Goal: Task Accomplishment & Management: Manage account settings

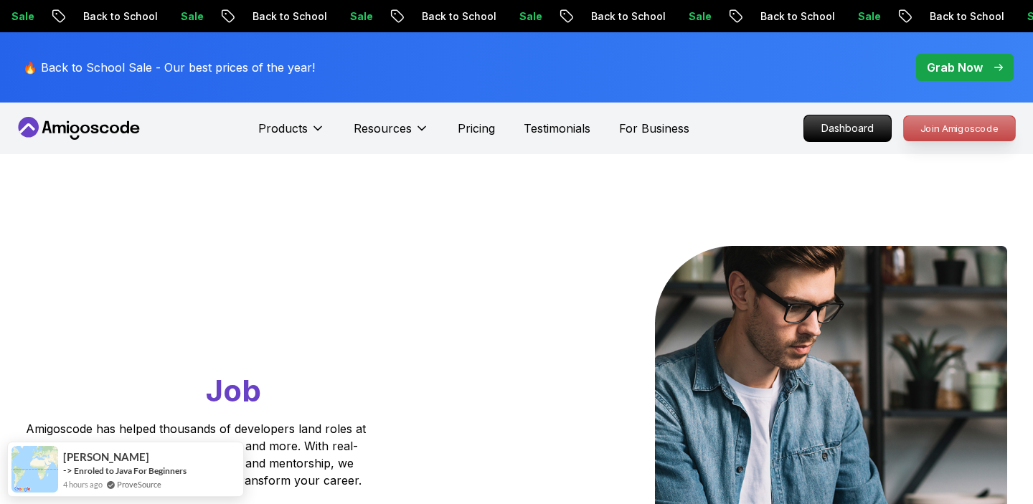
click at [928, 137] on p "Join Amigoscode" at bounding box center [959, 128] width 111 height 24
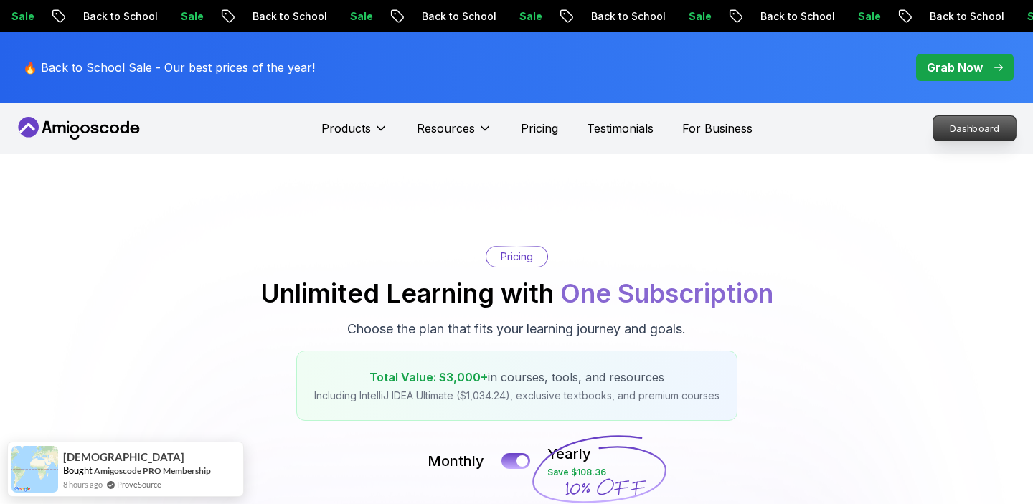
click at [967, 135] on p "Dashboard" at bounding box center [974, 128] width 82 height 24
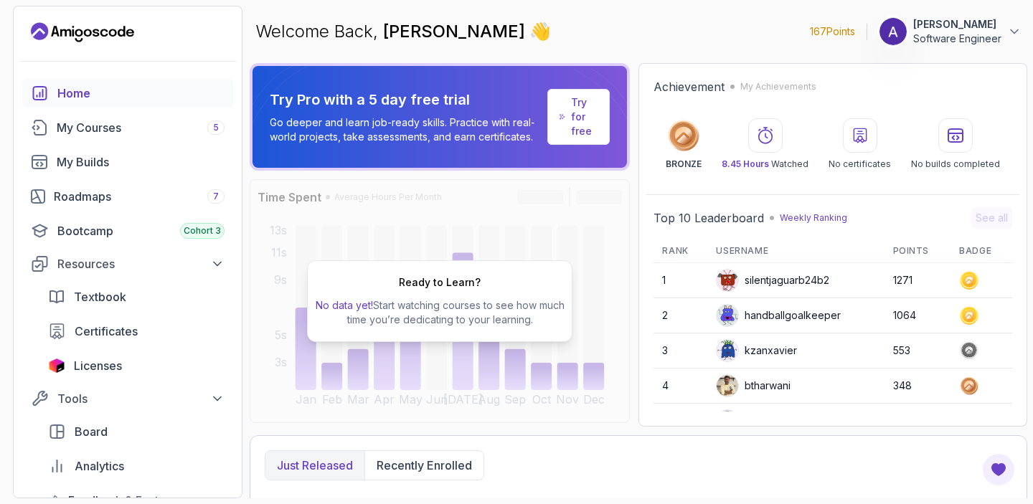
click at [996, 42] on p "Software Engineer" at bounding box center [957, 39] width 88 height 14
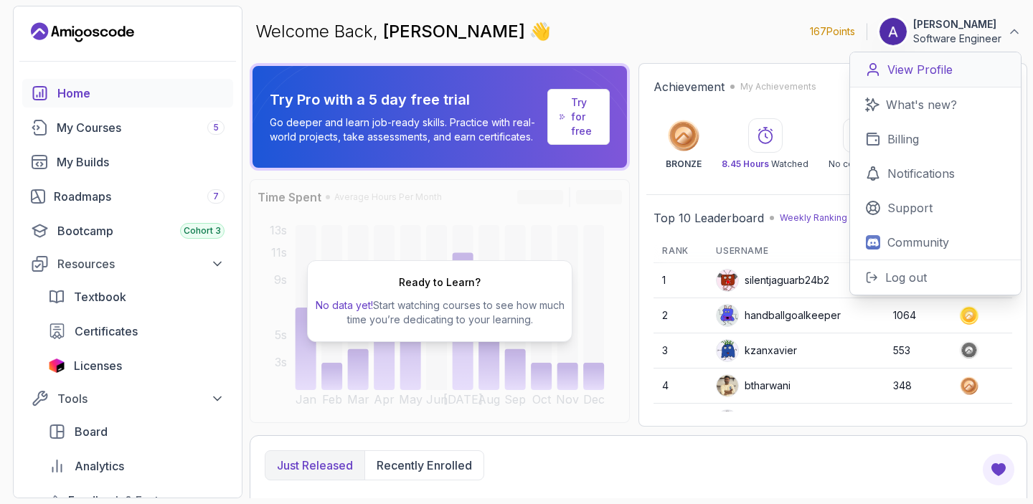
click at [927, 74] on p "View Profile" at bounding box center [919, 69] width 65 height 17
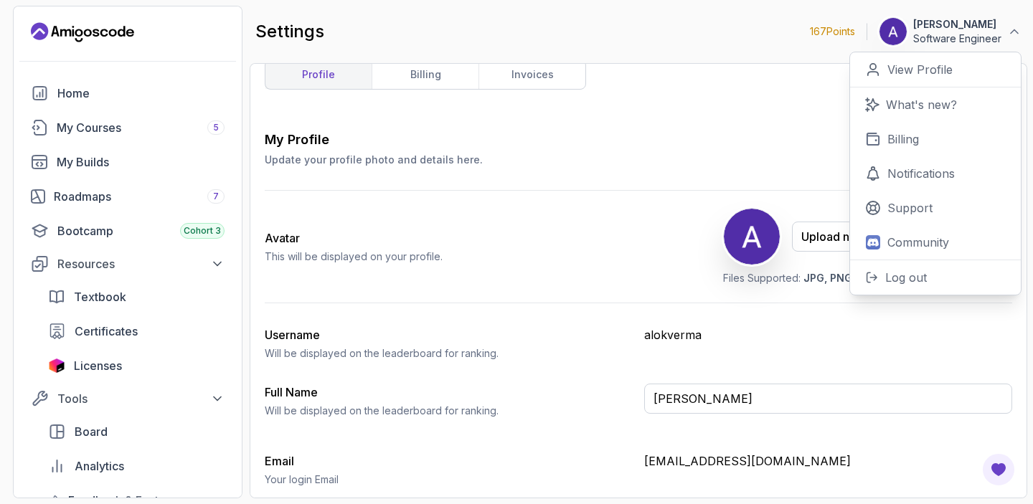
scroll to position [24, 0]
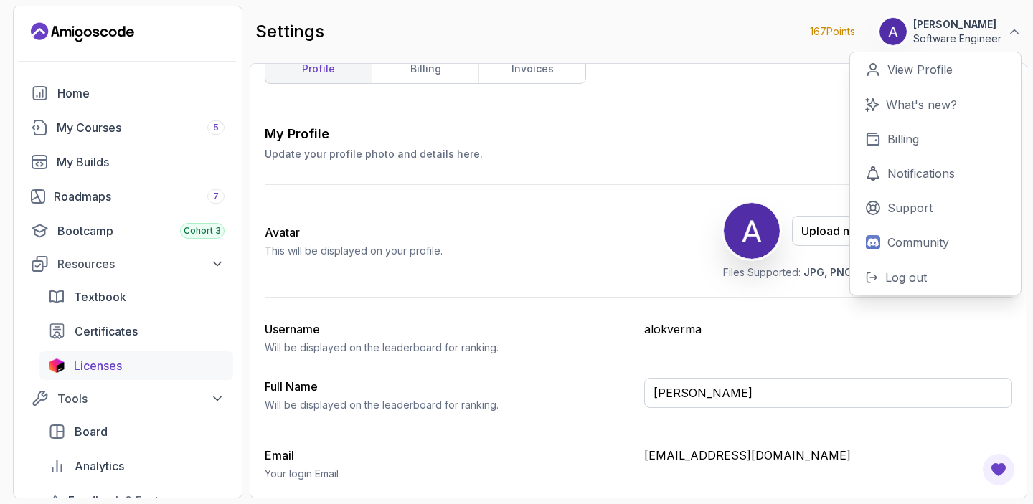
click at [112, 370] on span "Licenses" at bounding box center [98, 365] width 48 height 17
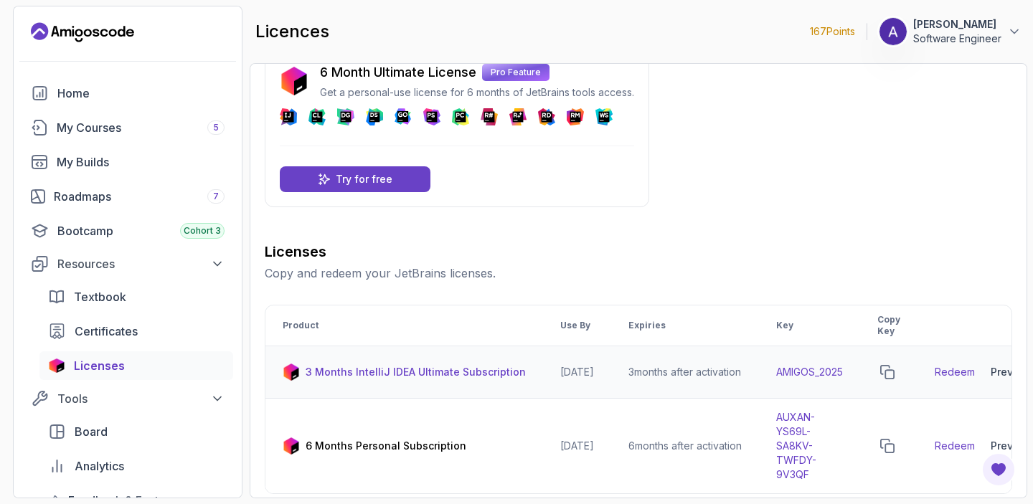
scroll to position [36, 0]
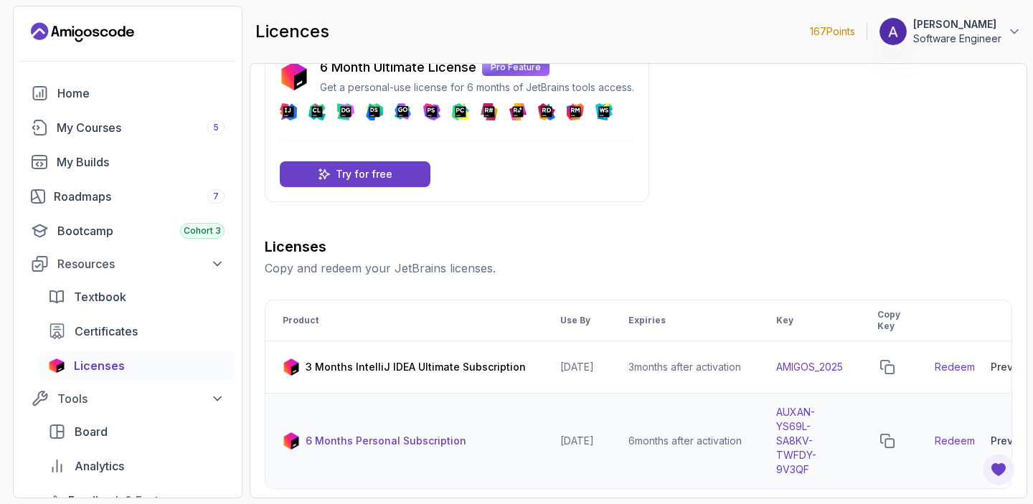
click at [966, 438] on link "Redeem" at bounding box center [955, 441] width 40 height 14
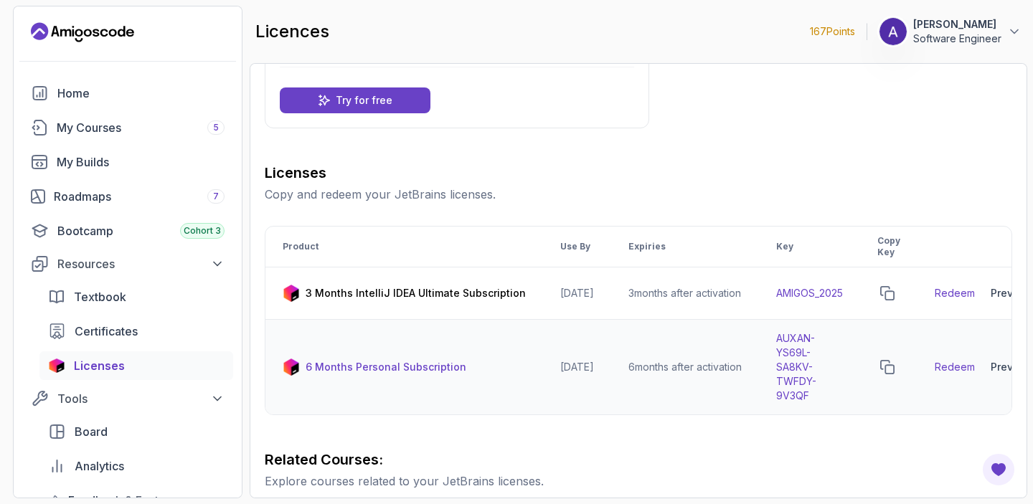
scroll to position [117, 0]
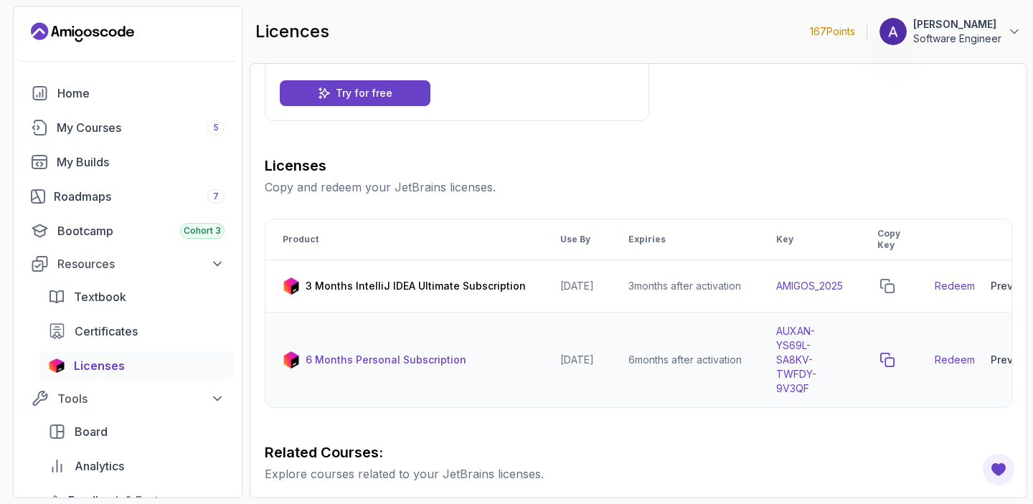
click at [897, 359] on button "copy-button" at bounding box center [887, 360] width 20 height 20
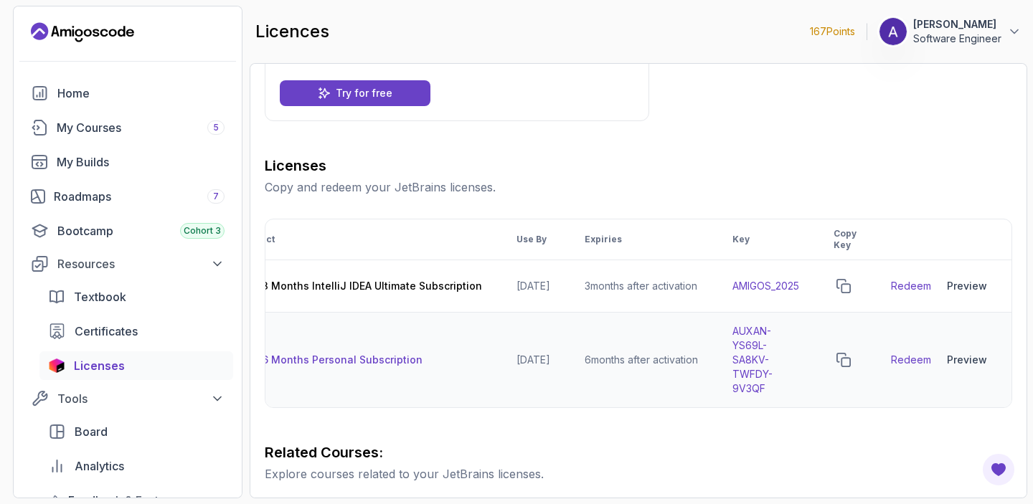
click at [962, 359] on div "Preview" at bounding box center [967, 360] width 40 height 14
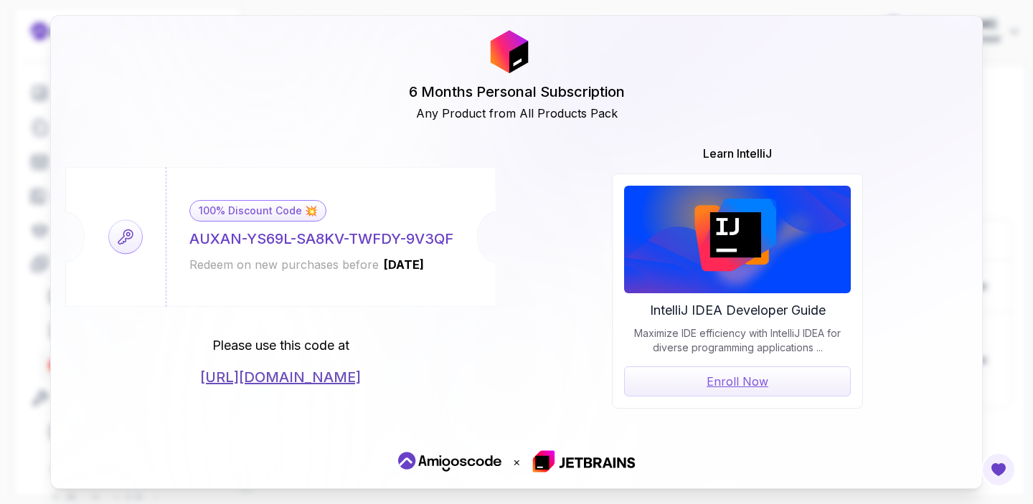
click at [354, 232] on div "AUXAN-YS69L-SA8KV-TWFDY-9V3QF" at bounding box center [321, 239] width 264 height 20
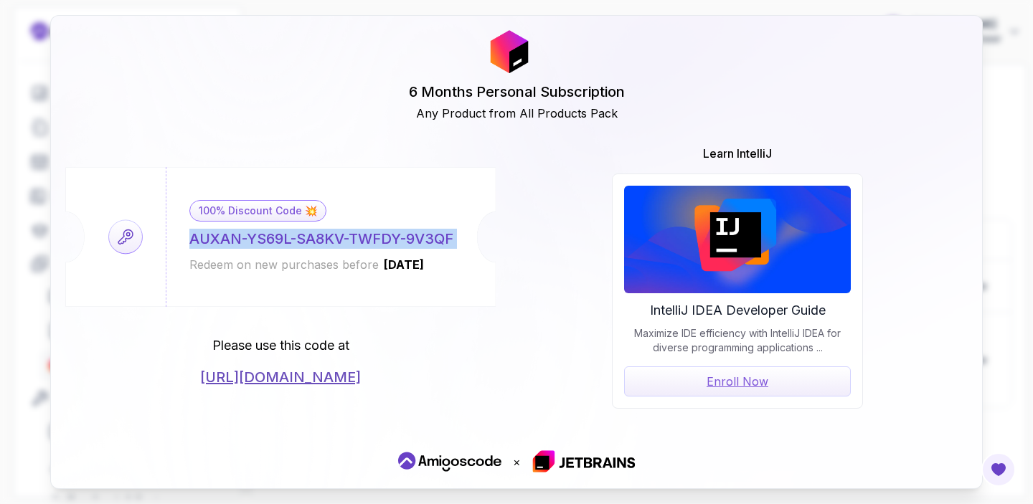
click at [354, 232] on div "AUXAN-YS69L-SA8KV-TWFDY-9V3QF" at bounding box center [321, 239] width 264 height 20
click at [301, 374] on link "[URL][DOMAIN_NAME]" at bounding box center [280, 377] width 161 height 20
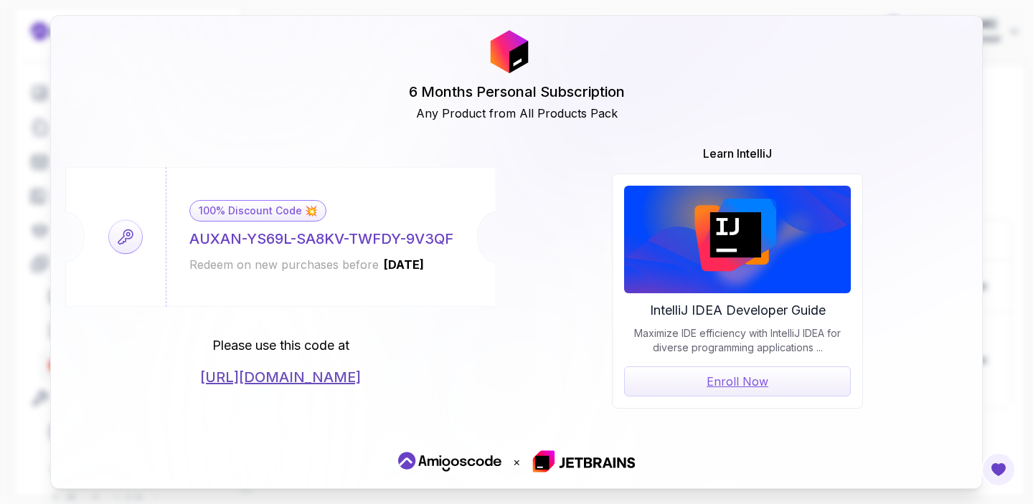
click at [510, 332] on div "100% Discount Code 💥 AUXAN-YS69L-SA8KV-TWFDY-9V3QF Redeem on new purchases befo…" at bounding box center [516, 277] width 902 height 264
click at [515, 461] on p "×" at bounding box center [517, 461] width 8 height 17
click at [24, 131] on div "6 Months Personal Subscription Any Product from All Products Pack 100% Discount…" at bounding box center [516, 252] width 1033 height 504
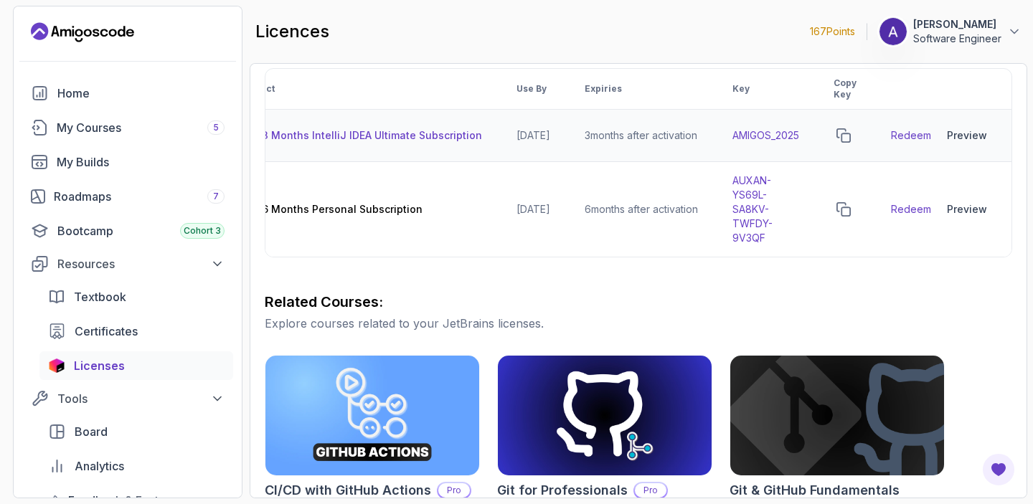
scroll to position [266, 0]
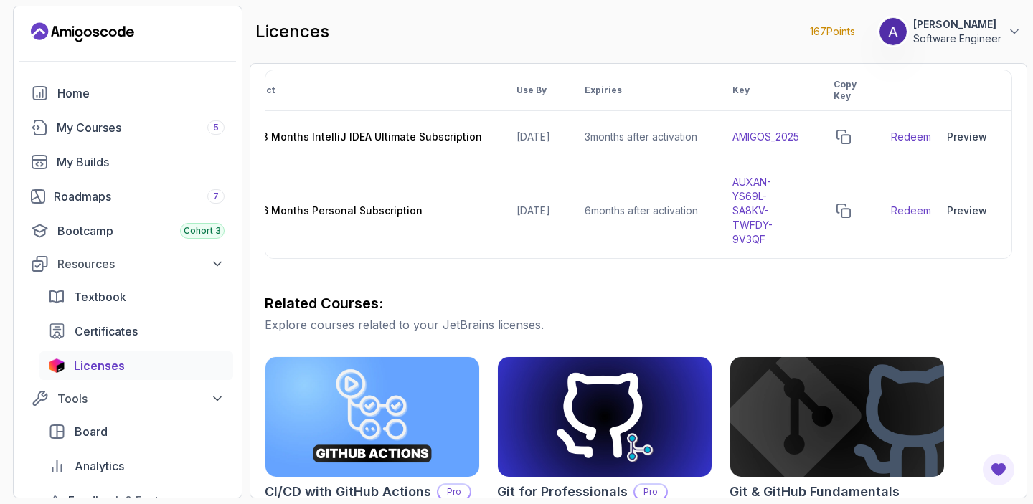
click at [1004, 34] on button "[PERSON_NAME] Software Engineer" at bounding box center [950, 31] width 143 height 29
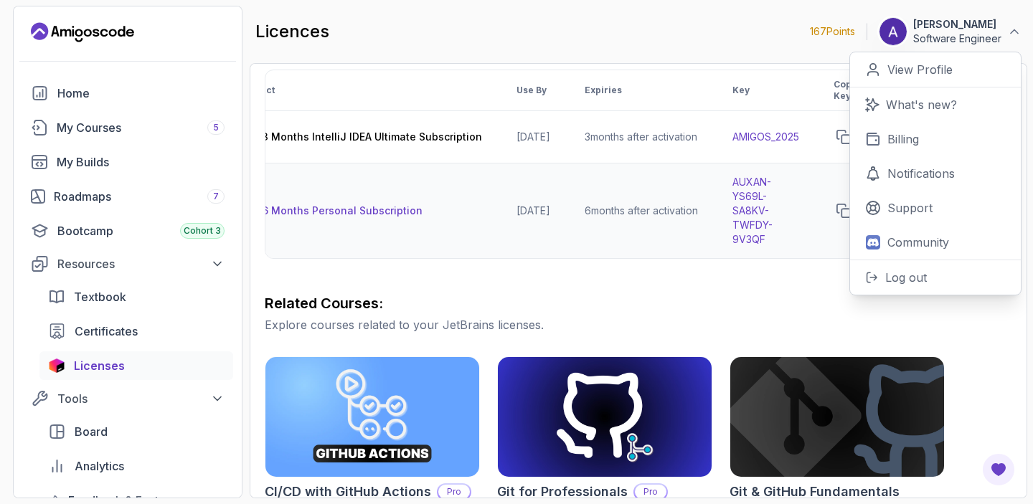
scroll to position [0, 0]
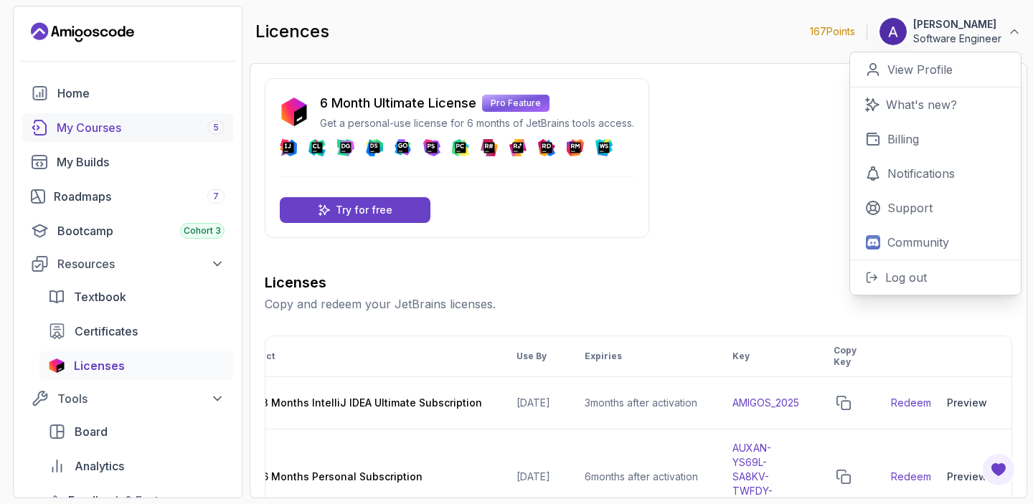
click at [163, 122] on div "My Courses 5" at bounding box center [141, 127] width 168 height 17
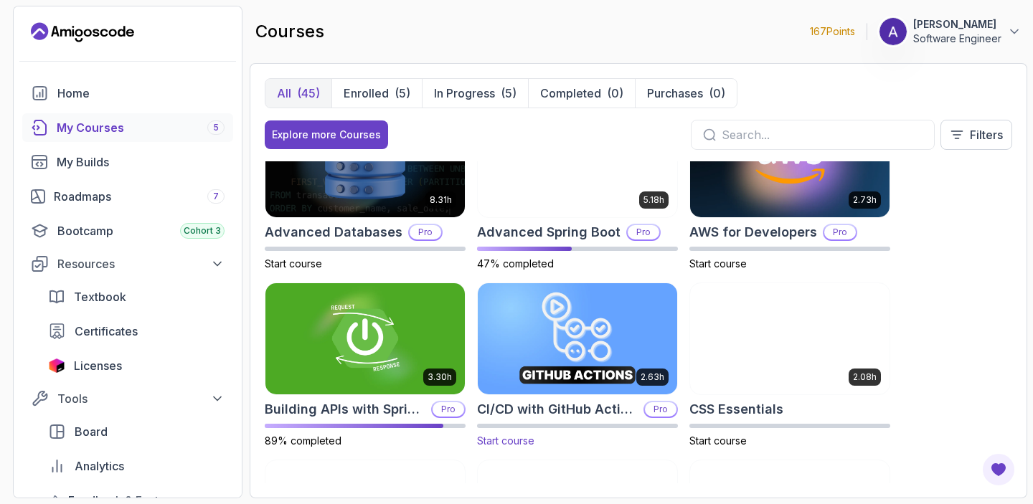
scroll to position [10, 0]
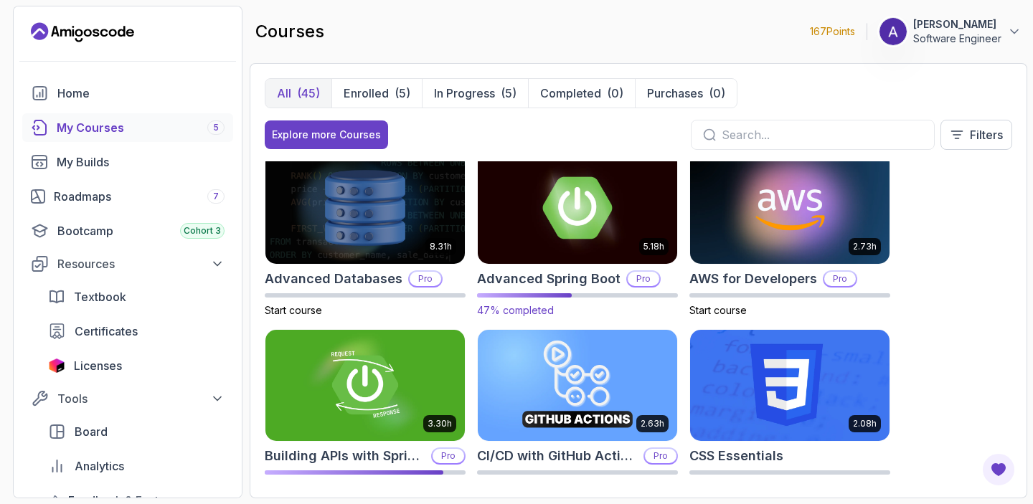
click at [573, 230] on img at bounding box center [577, 207] width 209 height 117
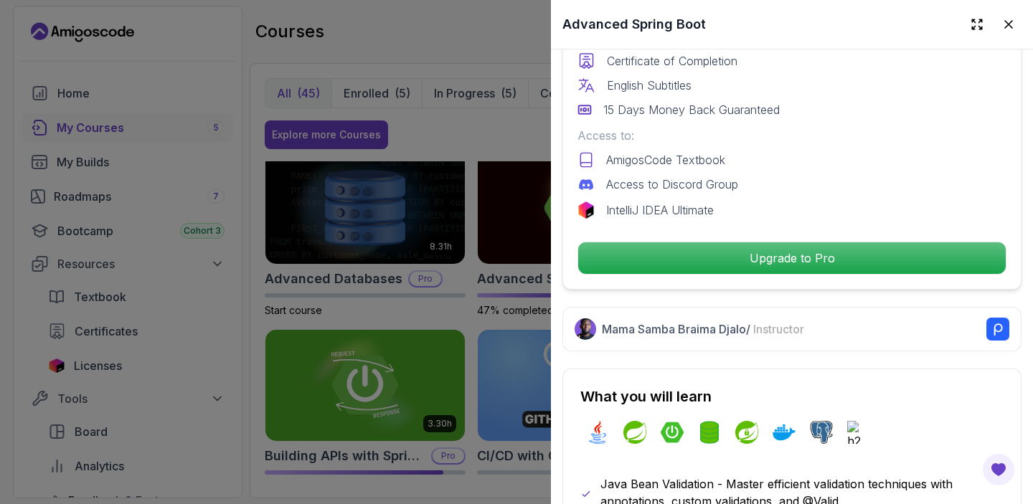
scroll to position [463, 0]
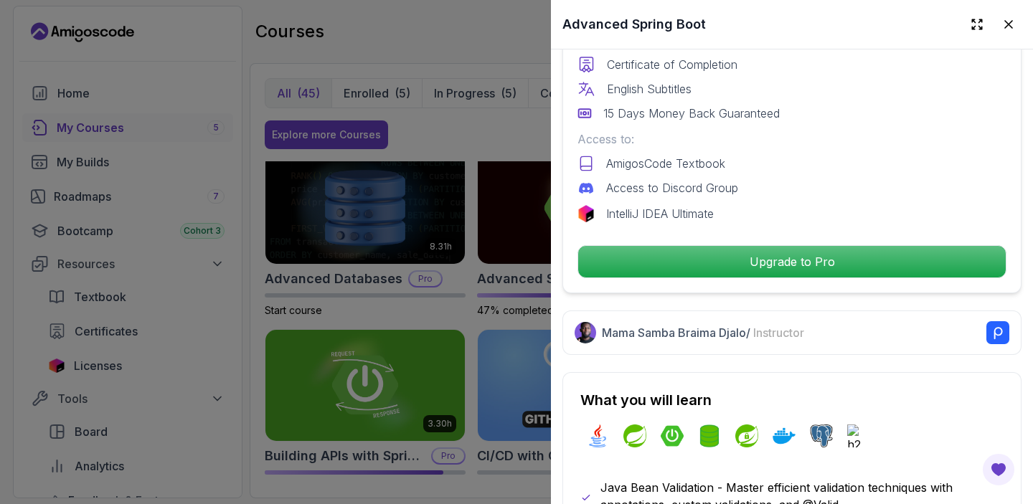
click at [476, 307] on div at bounding box center [516, 252] width 1033 height 504
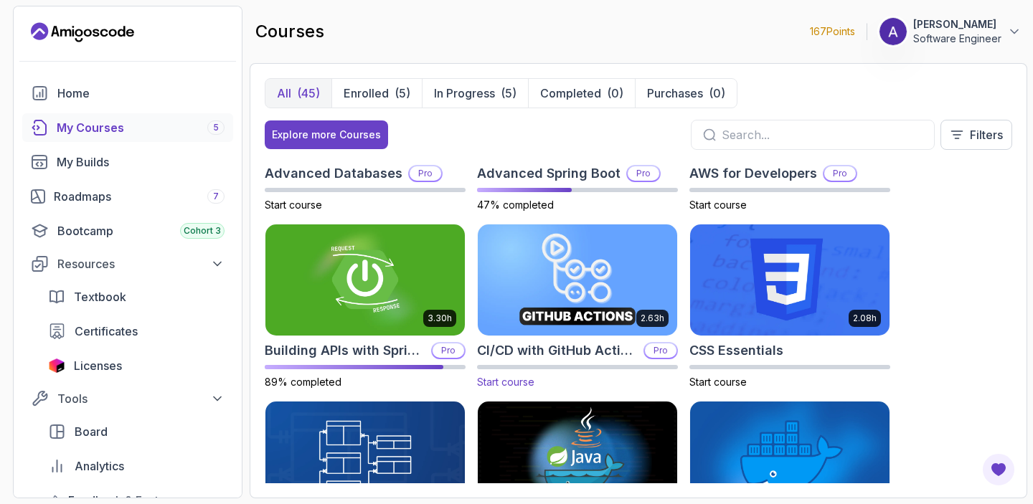
scroll to position [0, 0]
